Goal: Browse casually

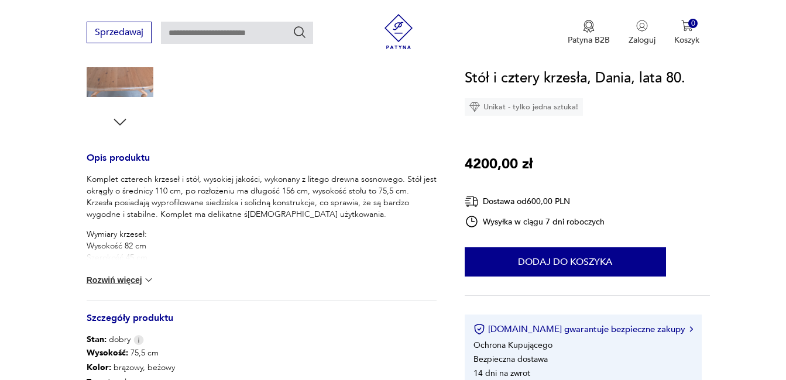
scroll to position [460, 0]
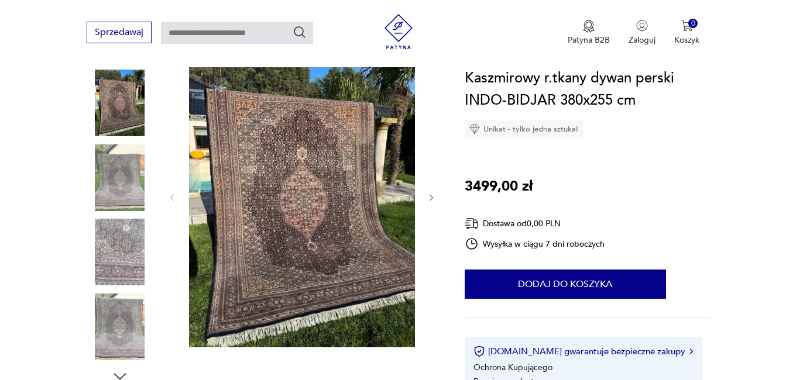
scroll to position [154, 0]
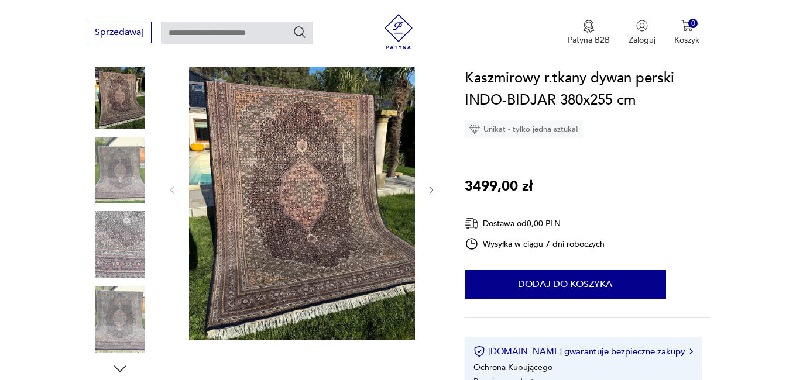
click at [118, 233] on img at bounding box center [120, 244] width 67 height 67
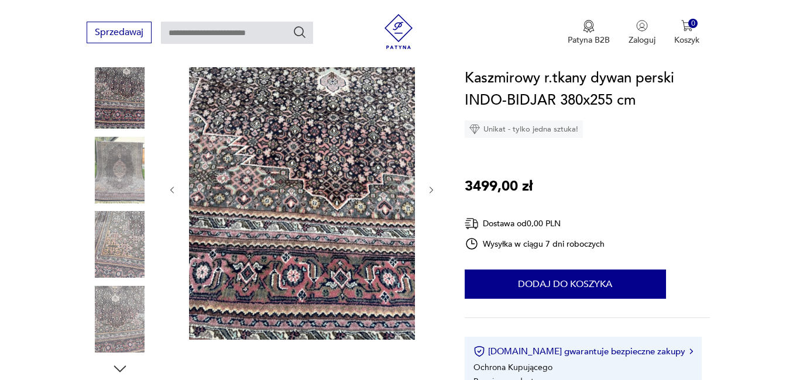
click at [118, 233] on img at bounding box center [120, 244] width 67 height 67
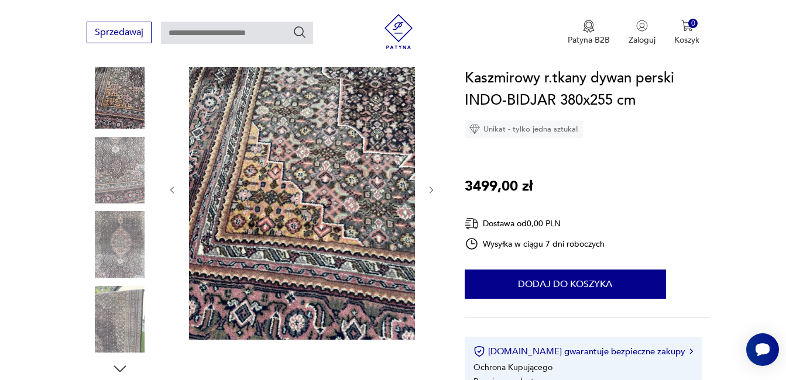
scroll to position [0, 0]
click at [116, 310] on img at bounding box center [120, 319] width 67 height 67
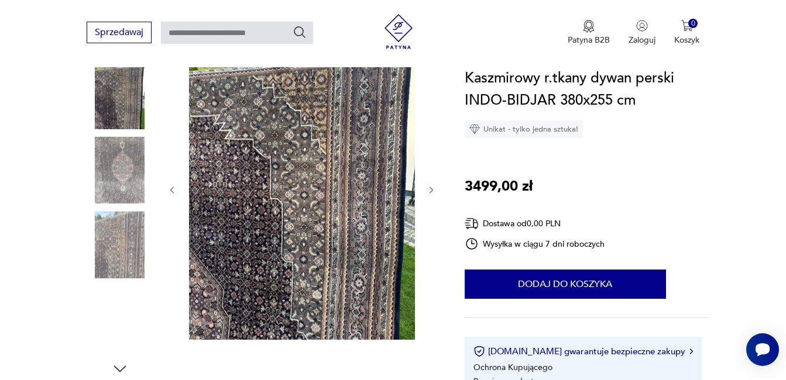
click at [110, 311] on img at bounding box center [120, 319] width 67 height 67
